Goal: Task Accomplishment & Management: Manage account settings

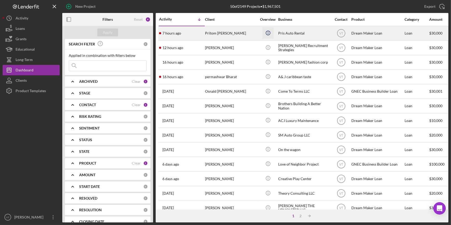
click at [269, 31] on circle "button" at bounding box center [268, 33] width 4 height 4
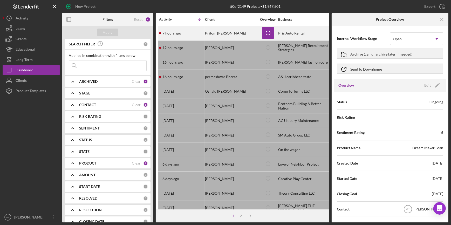
click at [229, 31] on div "Pritom [PERSON_NAME]" at bounding box center [231, 33] width 52 height 14
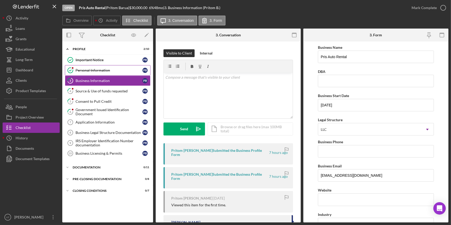
click at [120, 68] on div "Personal Information" at bounding box center [109, 70] width 67 height 4
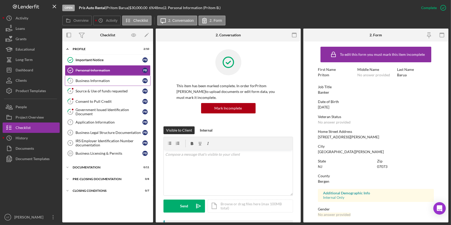
click at [111, 80] on div "Business Information" at bounding box center [109, 81] width 67 height 4
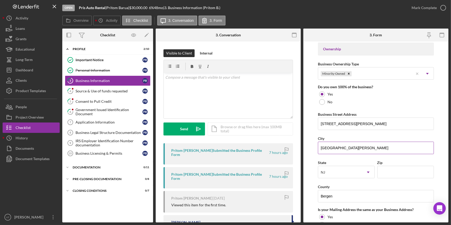
scroll to position [260, 0]
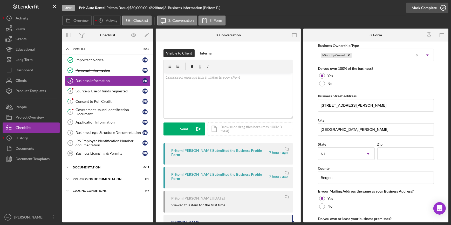
click at [413, 6] on div "Mark Complete" at bounding box center [424, 8] width 25 height 10
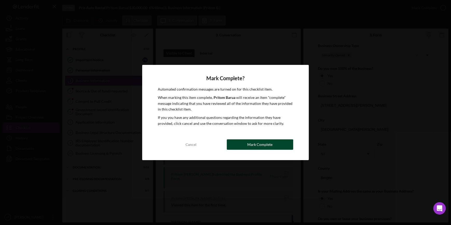
click at [241, 142] on button "Mark Complete" at bounding box center [260, 144] width 66 height 10
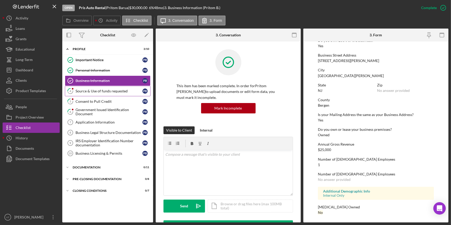
scroll to position [183, 0]
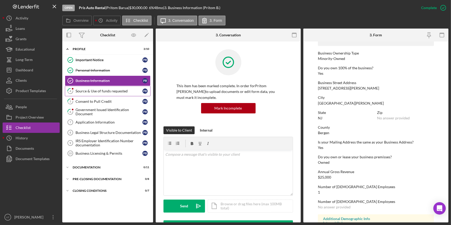
click at [105, 91] on div "Source & Use of funds requested" at bounding box center [109, 91] width 67 height 4
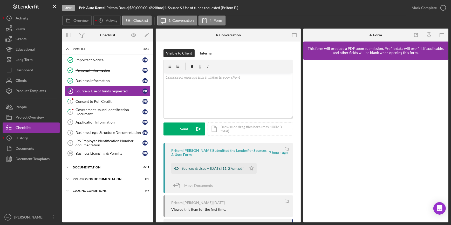
click at [218, 171] on div "Sources & Uses -- 2025-08-20 11_27pm.pdf" at bounding box center [208, 168] width 75 height 10
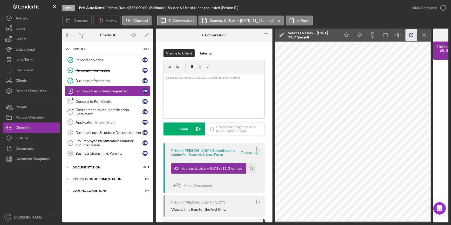
click at [410, 35] on icon "button" at bounding box center [412, 35] width 12 height 12
click at [416, 7] on div "Mark Complete" at bounding box center [424, 8] width 25 height 10
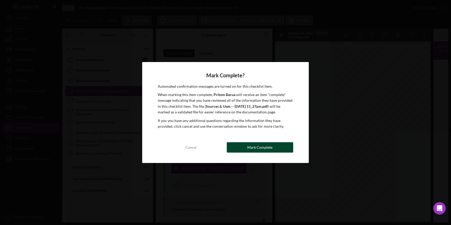
click at [271, 148] on div "Mark Complete" at bounding box center [259, 147] width 25 height 10
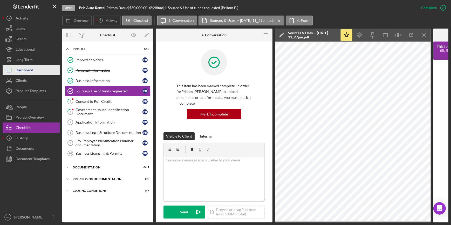
click at [31, 71] on div "Dashboard" at bounding box center [25, 71] width 18 height 12
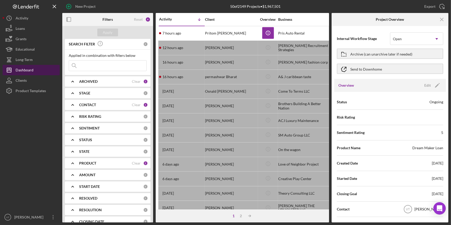
click at [26, 69] on div "Dashboard" at bounding box center [25, 71] width 18 height 12
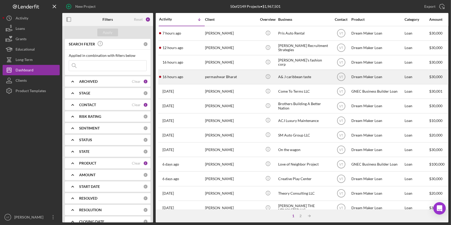
click at [201, 78] on div "16 hours ago permashwar Bharat" at bounding box center [181, 77] width 45 height 14
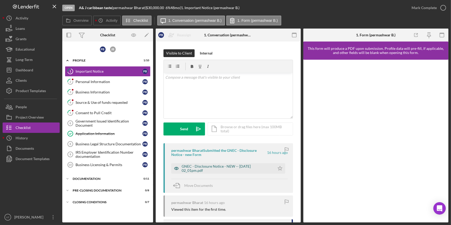
click at [214, 164] on div "GNEC - Disclosure Notice - NEW -- 2025-08-20 02_01pm.pdf" at bounding box center [223, 168] width 104 height 10
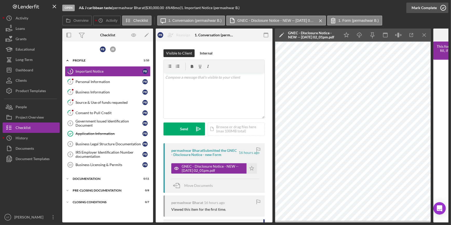
click at [418, 7] on div "Mark Complete" at bounding box center [424, 8] width 25 height 10
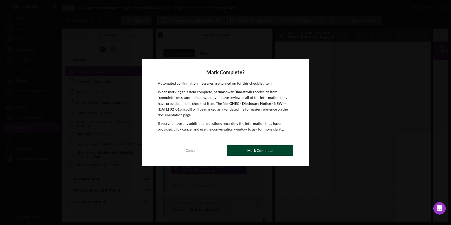
click at [236, 149] on button "Mark Complete" at bounding box center [260, 150] width 66 height 10
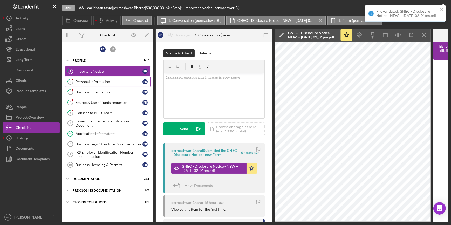
click at [103, 83] on div "Personal Information" at bounding box center [109, 82] width 67 height 4
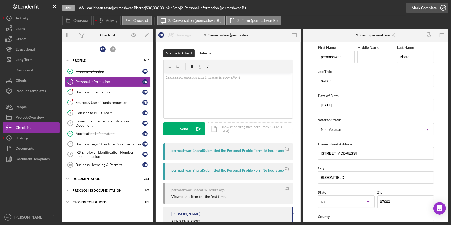
click at [421, 8] on div "Mark Complete" at bounding box center [424, 8] width 25 height 10
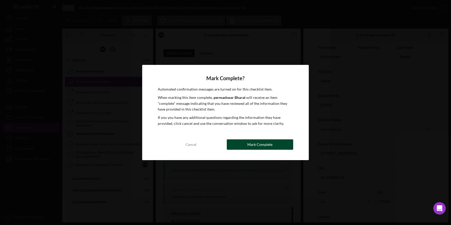
click at [278, 140] on button "Mark Complete" at bounding box center [260, 144] width 66 height 10
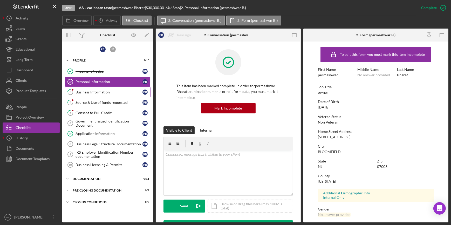
click at [95, 89] on link "3 Business Information p B" at bounding box center [108, 92] width 86 height 10
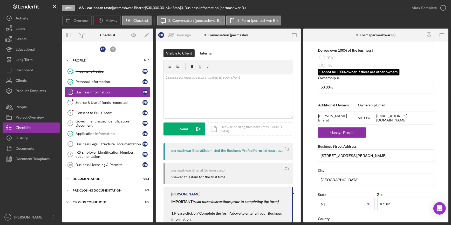
scroll to position [283, 0]
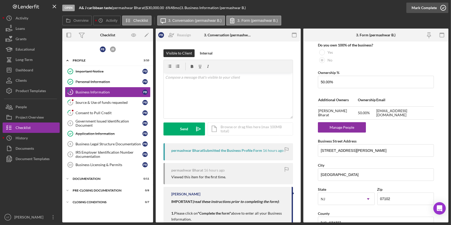
click at [415, 5] on div "Mark Complete" at bounding box center [424, 8] width 25 height 10
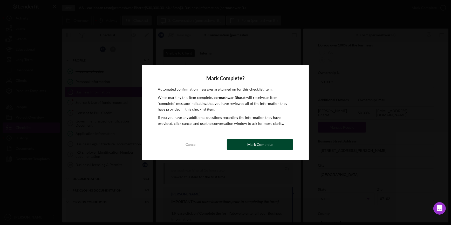
click at [268, 140] on div "Mark Complete" at bounding box center [259, 144] width 25 height 10
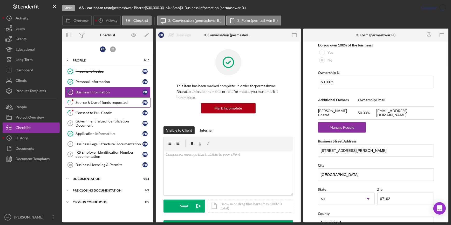
scroll to position [207, 0]
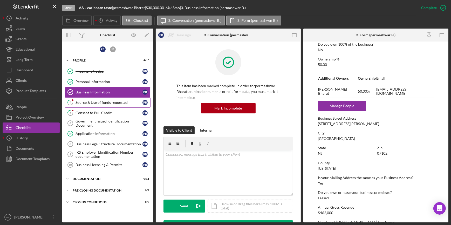
click at [101, 101] on div "Source & Use of funds requested" at bounding box center [109, 102] width 67 height 4
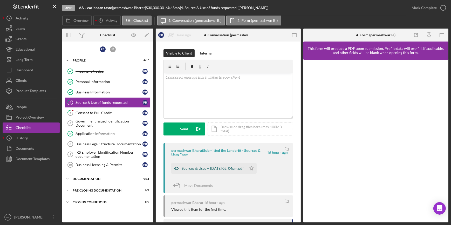
click at [211, 166] on div "Sources & Uses -- 2025-08-20 02_04pm.pdf" at bounding box center [208, 168] width 75 height 10
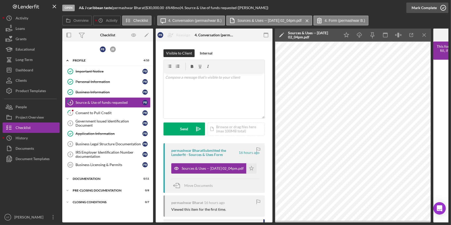
click at [415, 5] on div "Mark Complete" at bounding box center [424, 8] width 25 height 10
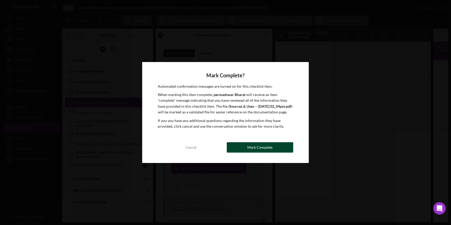
click at [257, 152] on div "Mark Complete" at bounding box center [259, 147] width 25 height 10
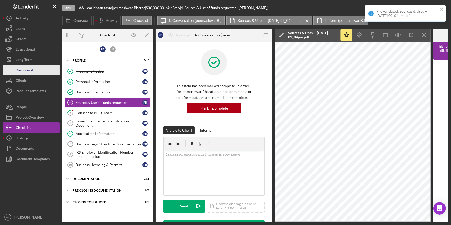
click at [39, 70] on button "Icon/Dashboard Dashboard" at bounding box center [31, 70] width 57 height 10
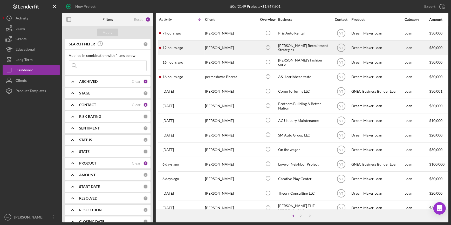
click at [193, 48] on div "12 hours ago Alexis Lee" at bounding box center [181, 48] width 45 height 14
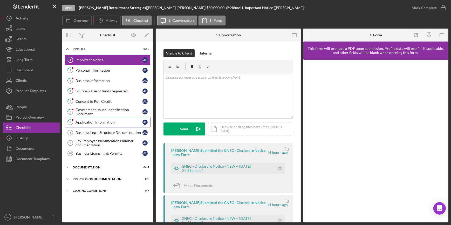
click at [99, 122] on div "Application Information" at bounding box center [109, 122] width 67 height 4
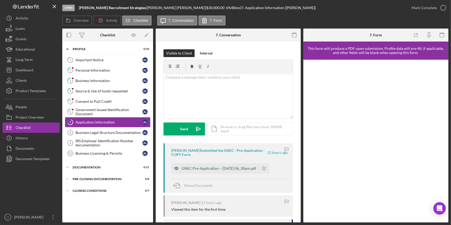
click at [187, 166] on div "GNEC Pre-Application -- 2025-08-20 06_30pm.pdf" at bounding box center [219, 168] width 75 height 4
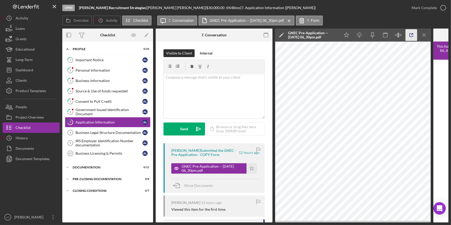
click at [414, 33] on icon "button" at bounding box center [412, 35] width 12 height 12
click at [414, 9] on div "Mark Complete" at bounding box center [424, 8] width 25 height 10
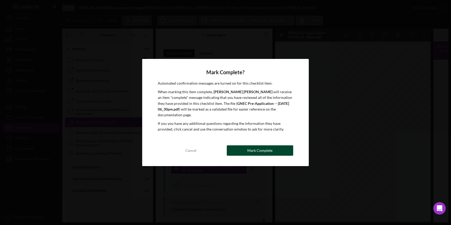
click at [249, 145] on div "Mark Complete" at bounding box center [259, 150] width 25 height 10
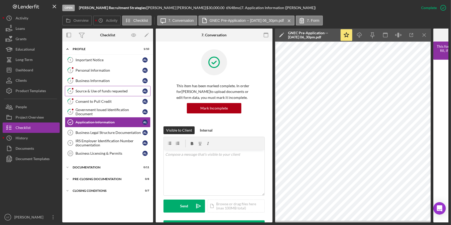
click at [115, 93] on div "Source & Use of funds requested" at bounding box center [109, 91] width 67 height 4
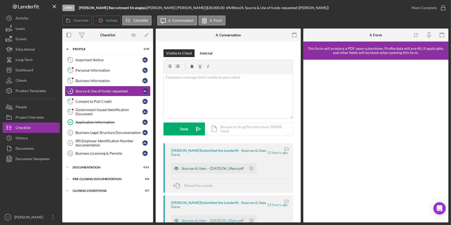
click at [229, 166] on div "Sources & Uses -- [DATE] 06_24pm.pdf" at bounding box center [213, 168] width 62 height 4
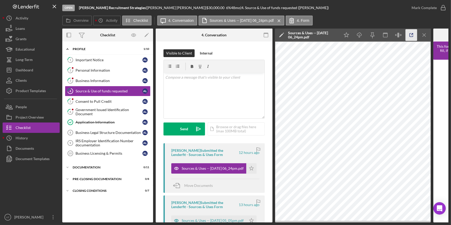
click at [411, 34] on icon "button" at bounding box center [412, 35] width 12 height 12
click at [249, 169] on icon "Icon/Star" at bounding box center [251, 168] width 10 height 10
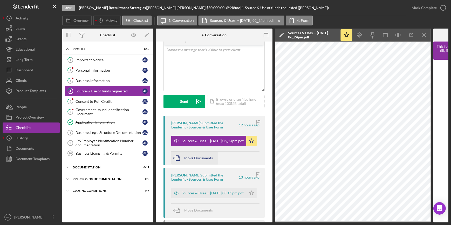
scroll to position [71, 0]
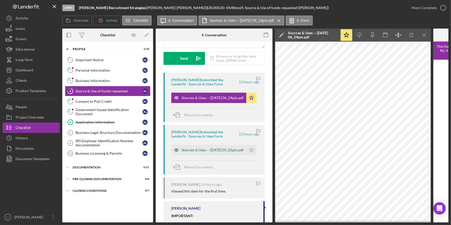
click at [210, 149] on div "Sources & Uses -- [DATE] 05_05pm.pdf" at bounding box center [213, 150] width 62 height 4
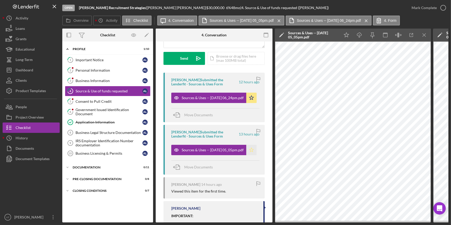
click at [250, 147] on icon "Icon/Star" at bounding box center [251, 150] width 10 height 10
click at [415, 8] on div "Mark Complete" at bounding box center [424, 8] width 25 height 10
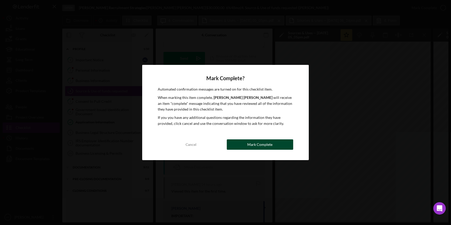
click at [230, 141] on button "Mark Complete" at bounding box center [260, 144] width 66 height 10
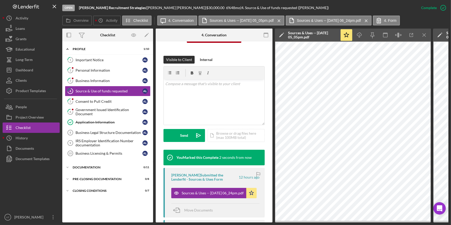
scroll to position [148, 0]
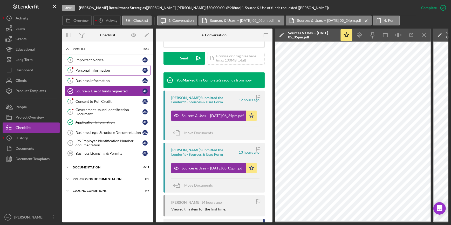
click at [96, 69] on div "Personal Information" at bounding box center [109, 70] width 67 height 4
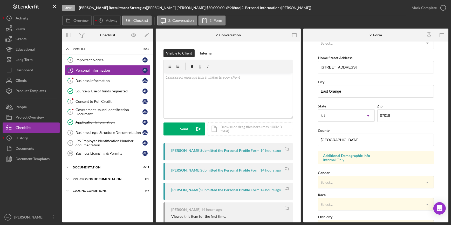
scroll to position [47, 0]
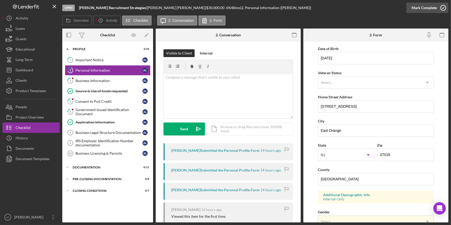
click at [416, 6] on div "Mark Complete" at bounding box center [424, 8] width 25 height 10
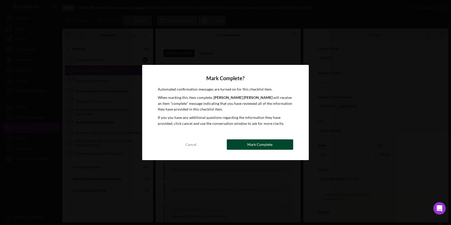
click at [249, 147] on div "Mark Complete" at bounding box center [259, 144] width 25 height 10
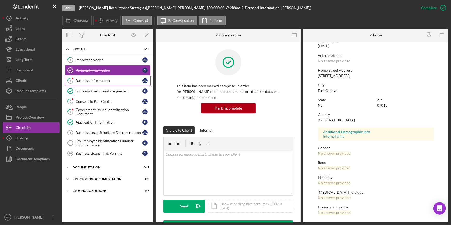
scroll to position [17, 0]
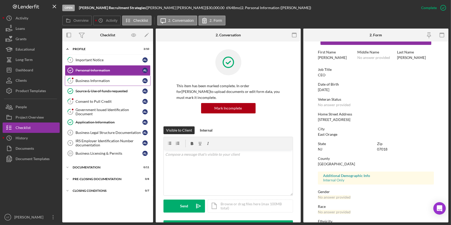
click at [105, 83] on div "Business Information" at bounding box center [109, 81] width 67 height 4
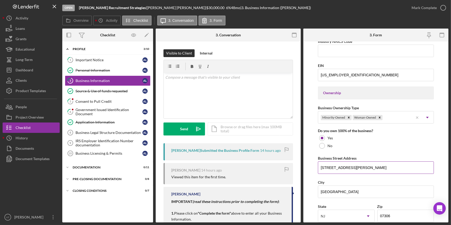
scroll to position [212, 0]
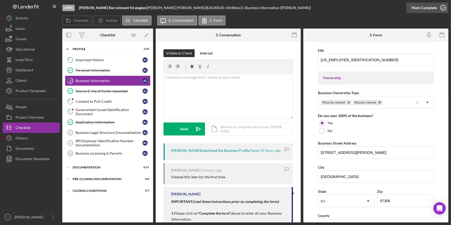
click at [428, 10] on div "Mark Complete" at bounding box center [424, 8] width 25 height 10
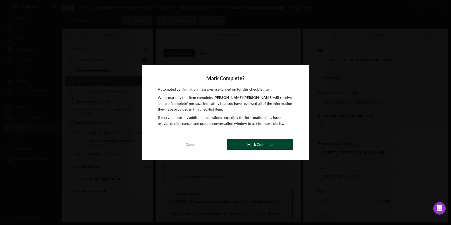
click at [271, 143] on div "Mark Complete" at bounding box center [259, 144] width 25 height 10
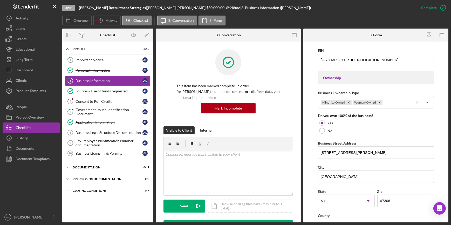
scroll to position [145, 0]
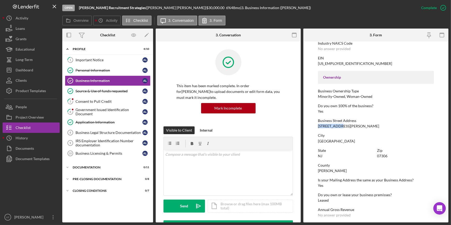
drag, startPoint x: 339, startPoint y: 125, endPoint x: 316, endPoint y: 126, distance: 23.1
click at [316, 126] on form "To edit this form you must mark this item incomplete Business Name Lee Recruitm…" at bounding box center [376, 132] width 145 height 181
copy div "97 Newkirk S"
click at [32, 67] on div "Dashboard" at bounding box center [25, 71] width 18 height 12
